Goal: Task Accomplishment & Management: Manage account settings

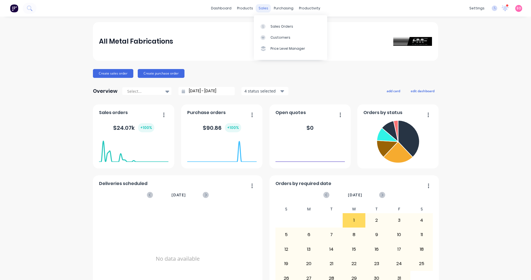
click at [257, 7] on div "sales" at bounding box center [263, 8] width 15 height 8
click at [275, 24] on div "Sales Orders" at bounding box center [281, 26] width 23 height 5
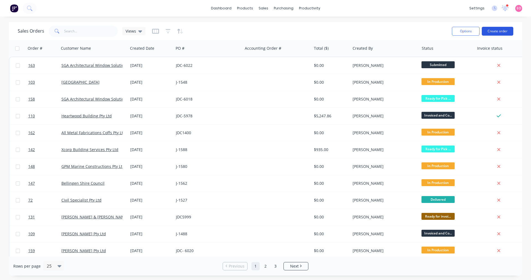
click at [498, 34] on button "Create order" at bounding box center [498, 31] width 32 height 9
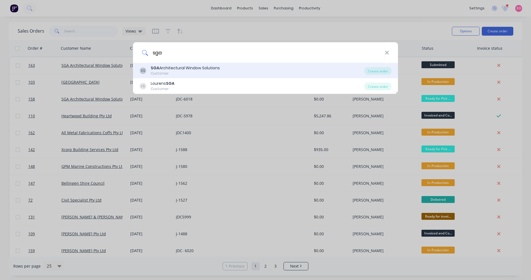
type input "sga"
click at [196, 70] on div "SGA Architectural Window Solutions" at bounding box center [185, 68] width 69 height 6
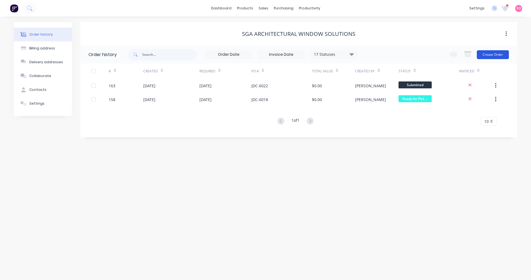
click at [502, 58] on button "Create Order" at bounding box center [493, 54] width 32 height 9
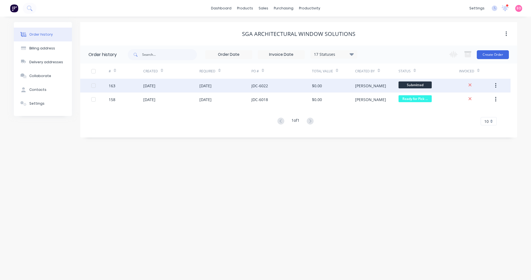
click at [212, 88] on div "[DATE]" at bounding box center [205, 86] width 12 height 6
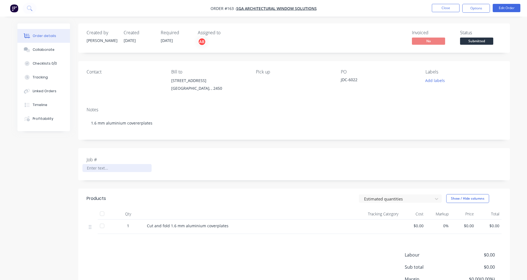
drag, startPoint x: 98, startPoint y: 167, endPoint x: 101, endPoint y: 172, distance: 6.3
click at [98, 167] on div at bounding box center [116, 168] width 69 height 8
click at [479, 6] on button "Options" at bounding box center [476, 8] width 28 height 9
drag, startPoint x: 390, startPoint y: 39, endPoint x: 395, endPoint y: 41, distance: 5.9
click at [390, 39] on div "Invoiced No Status Submitted" at bounding box center [377, 38] width 248 height 16
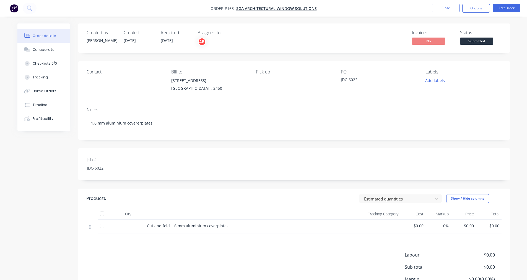
click at [213, 175] on div "Job # JDC-6022" at bounding box center [293, 164] width 431 height 32
click at [51, 49] on div "Collaborate" at bounding box center [44, 49] width 22 height 5
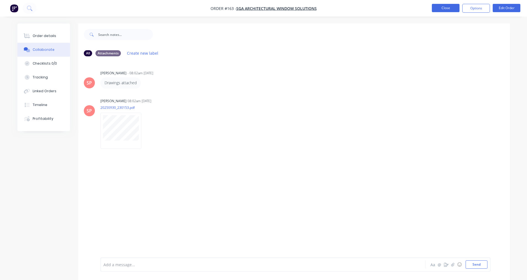
click at [435, 10] on button "Close" at bounding box center [446, 8] width 28 height 8
